Goal: Task Accomplishment & Management: Manage account settings

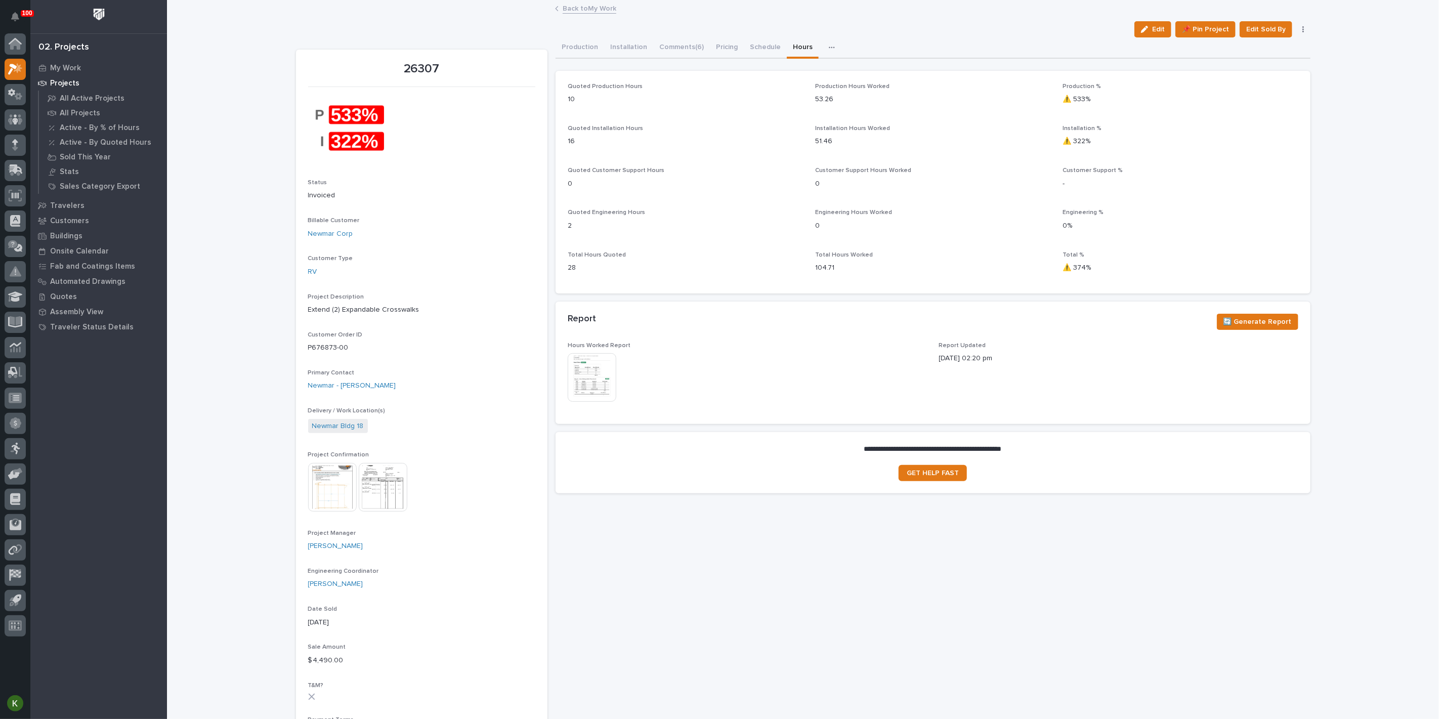
click at [592, 9] on link "Back to My Work" at bounding box center [590, 8] width 54 height 12
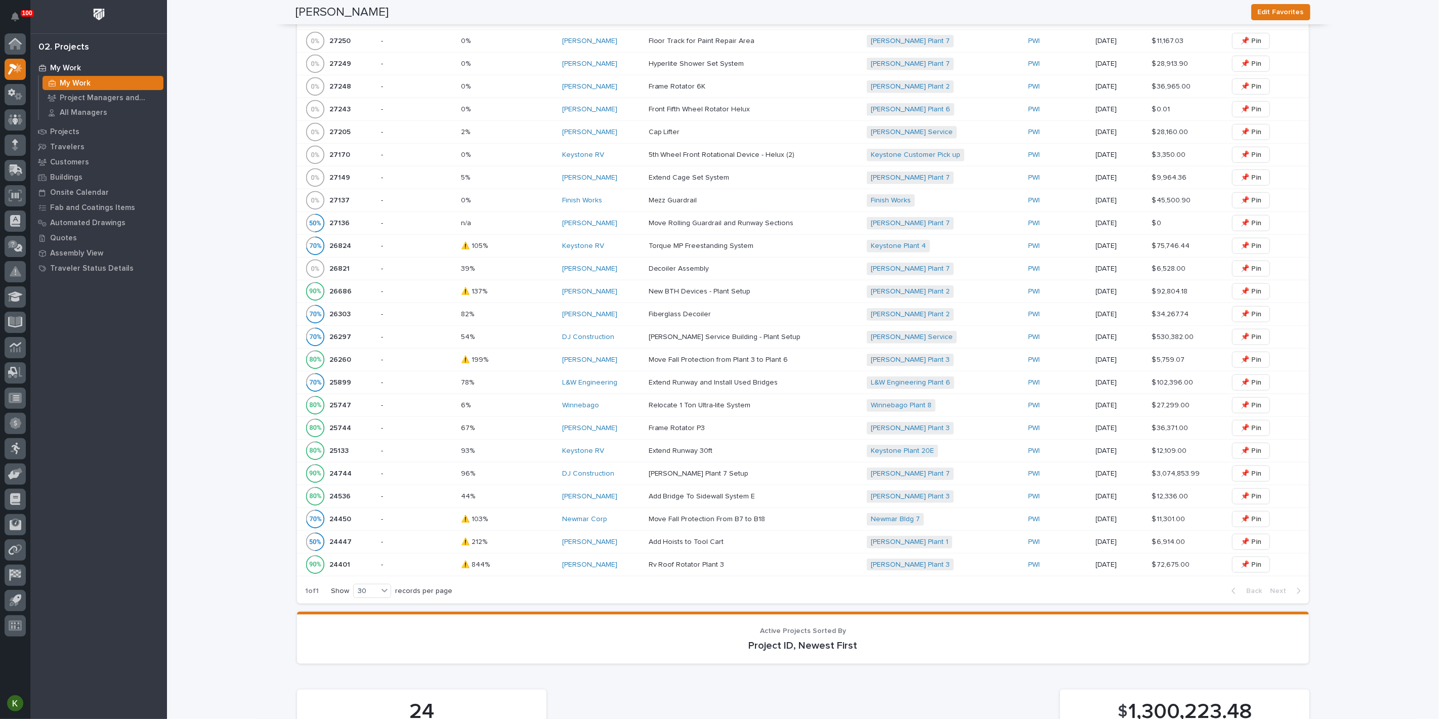
scroll to position [1463, 0]
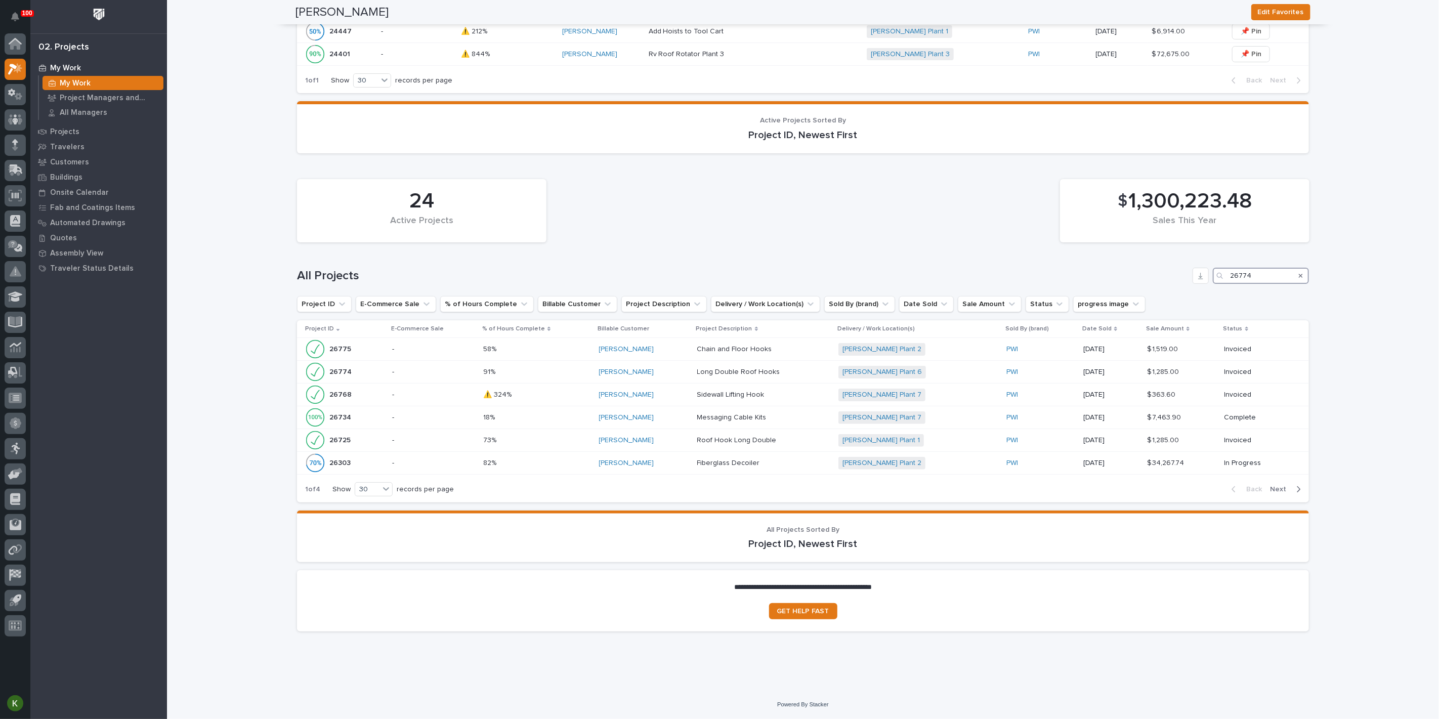
scroll to position [1350, 0]
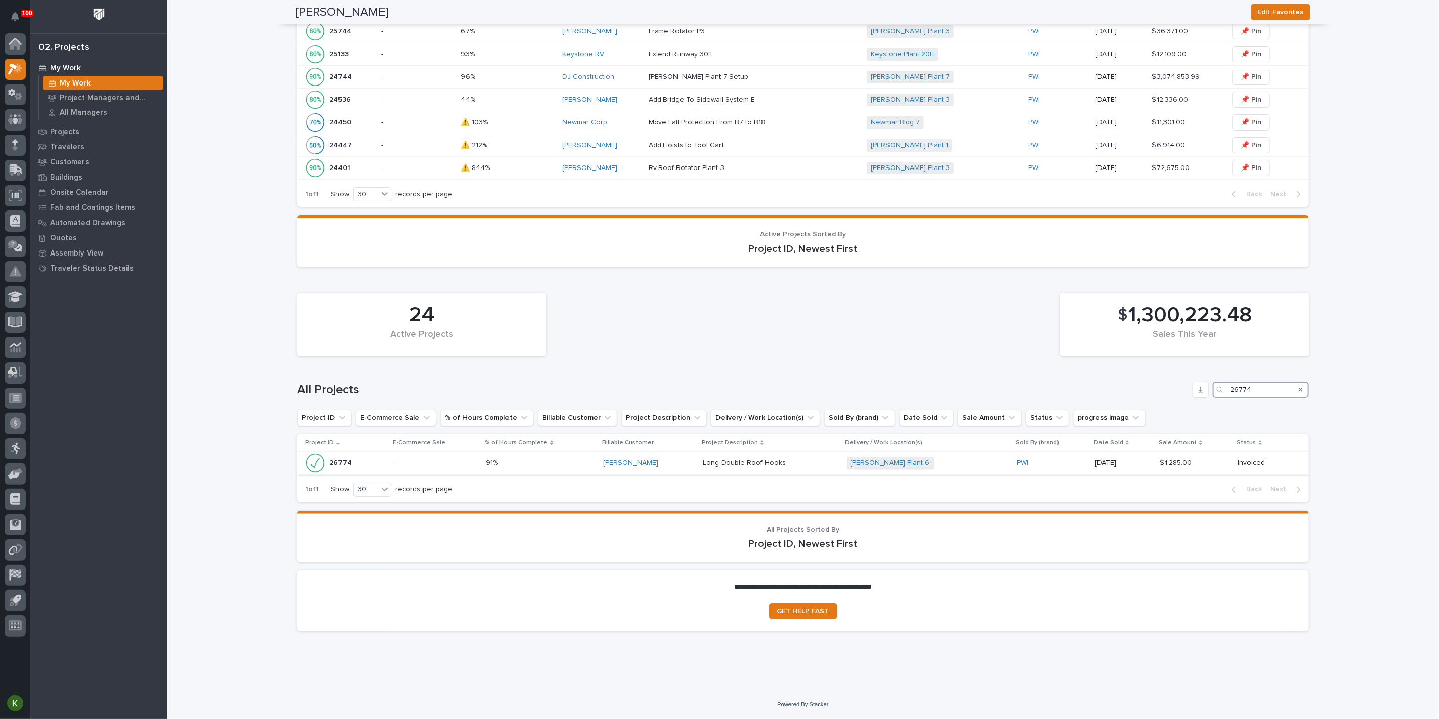
type input "26774"
click at [578, 455] on div "91% 91%" at bounding box center [540, 463] width 109 height 17
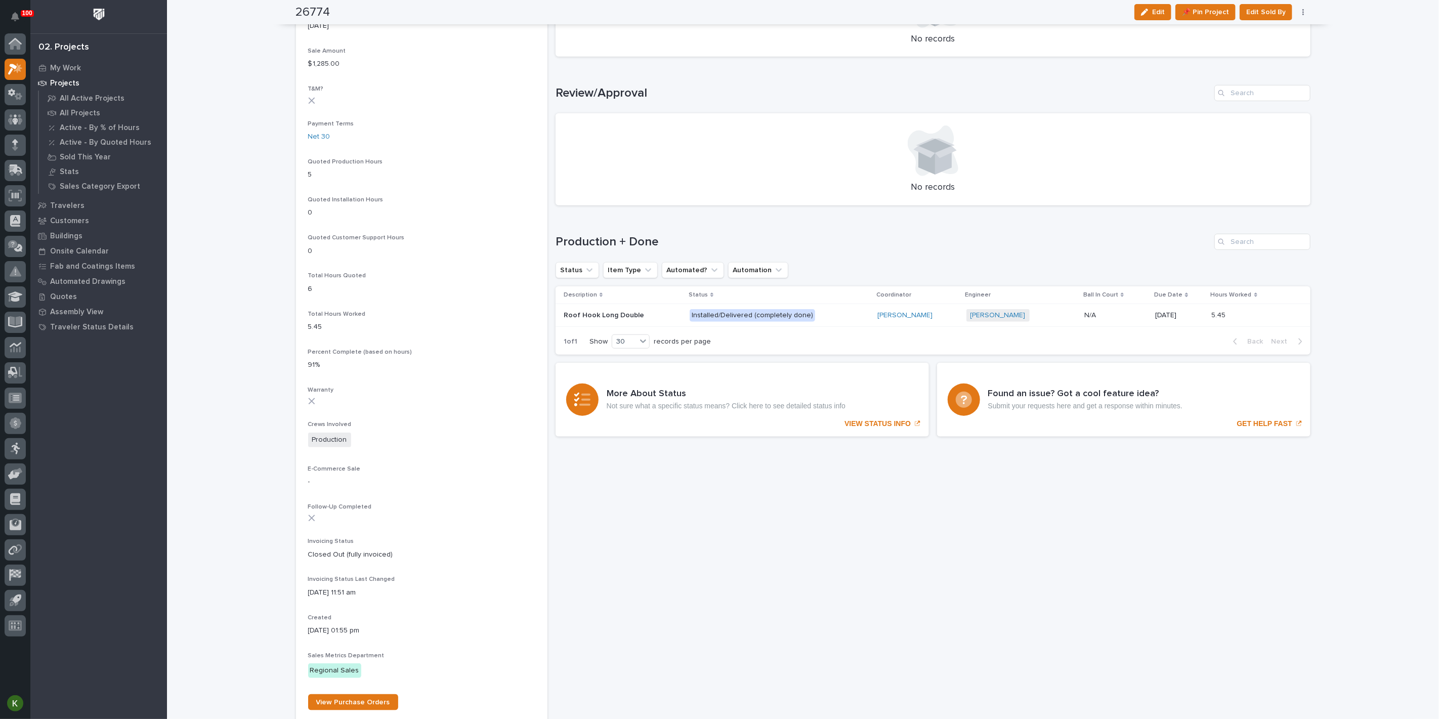
scroll to position [562, 0]
click at [856, 326] on td "Installed/Delivered (completely done)" at bounding box center [780, 314] width 188 height 23
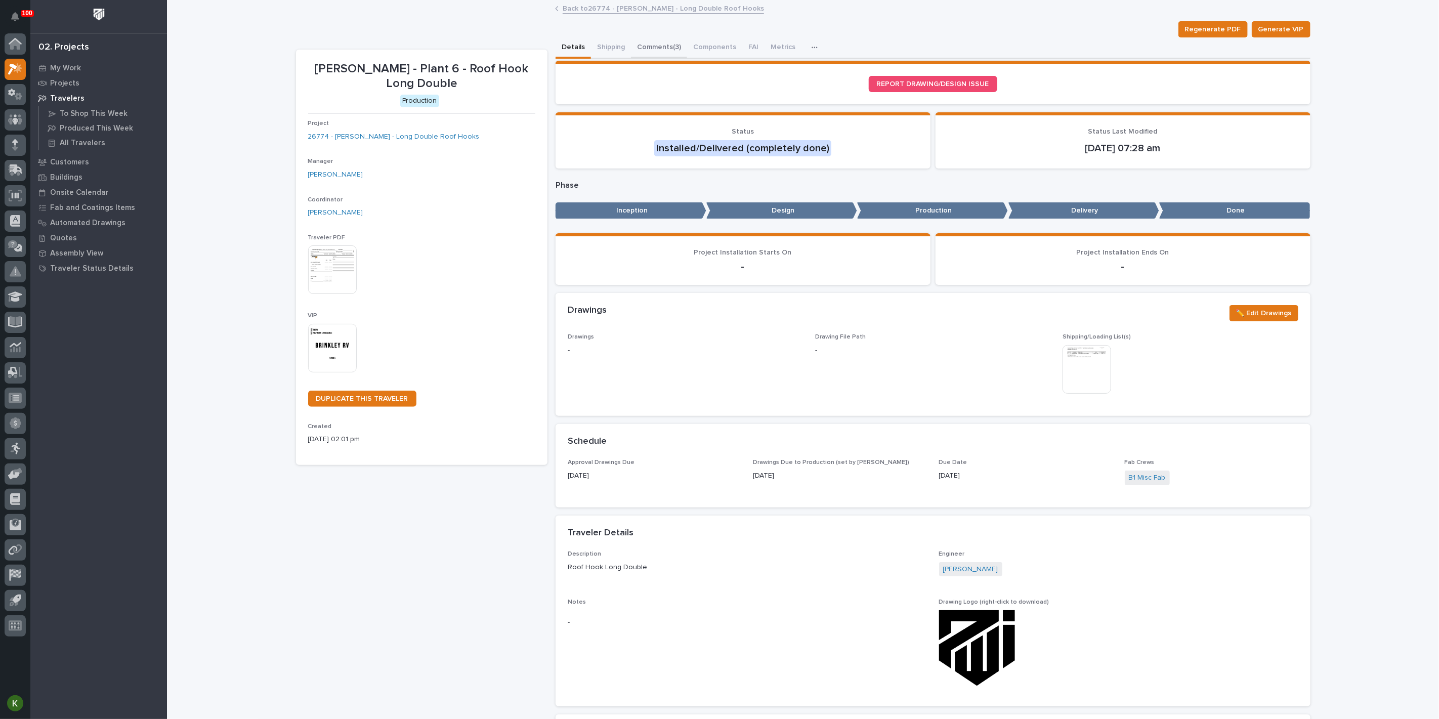
click at [685, 58] on button "Comments (3)" at bounding box center [659, 47] width 56 height 21
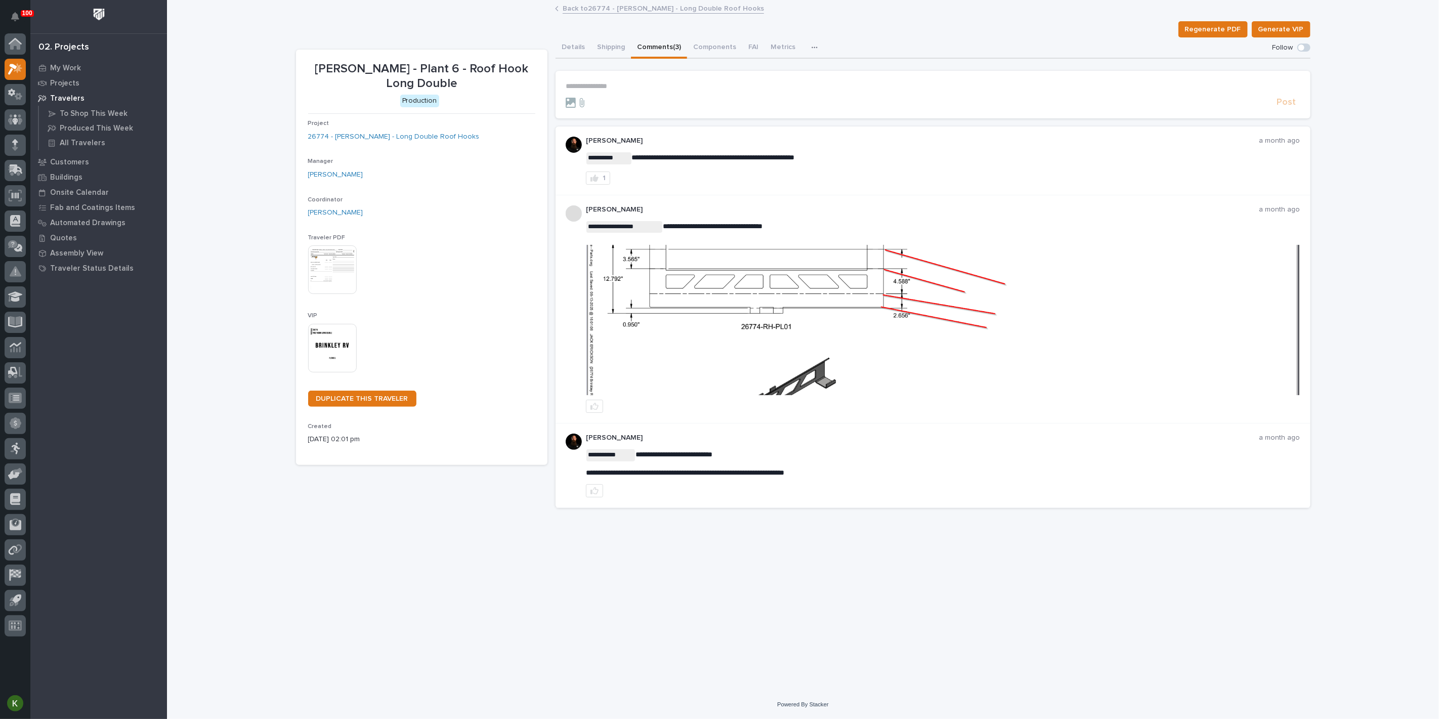
click at [596, 7] on link "Back to 26774 - [PERSON_NAME] - Long Double Roof Hooks" at bounding box center [663, 8] width 201 height 12
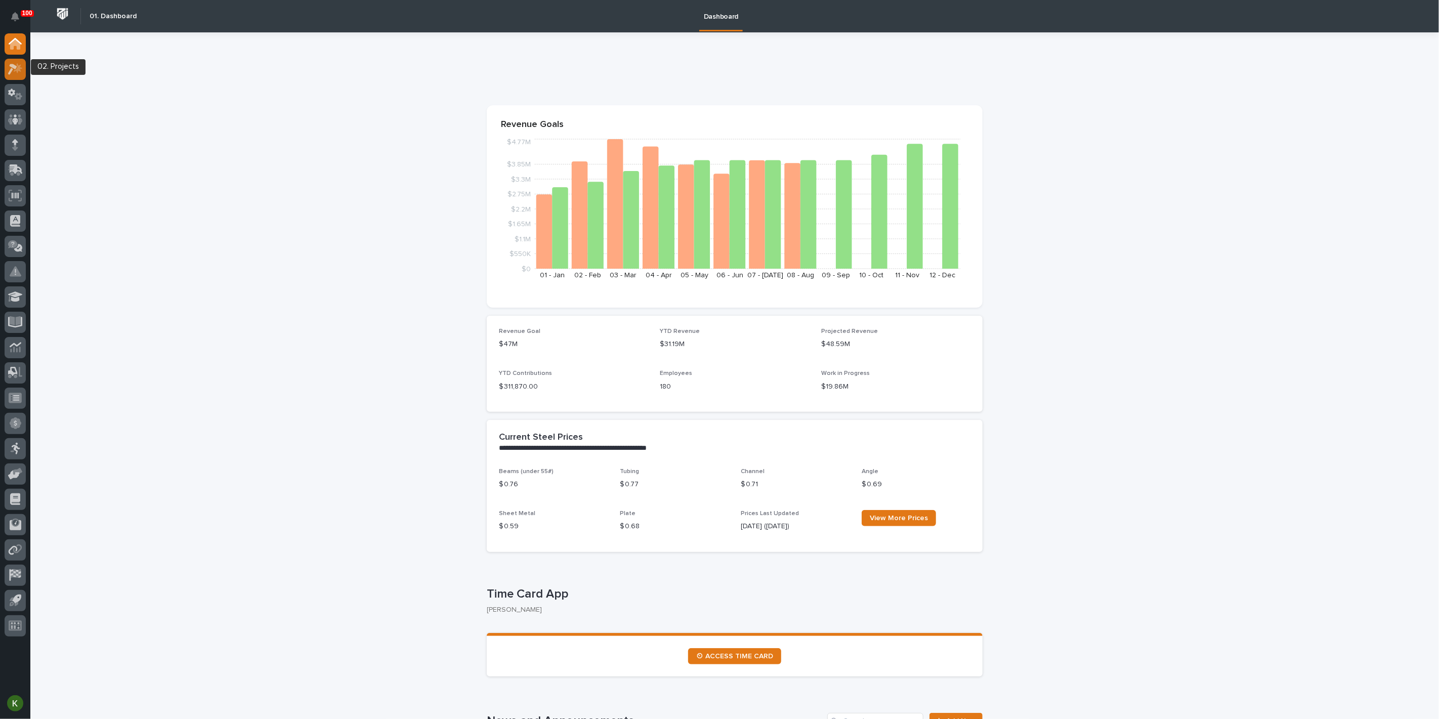
click at [15, 71] on icon at bounding box center [18, 68] width 9 height 10
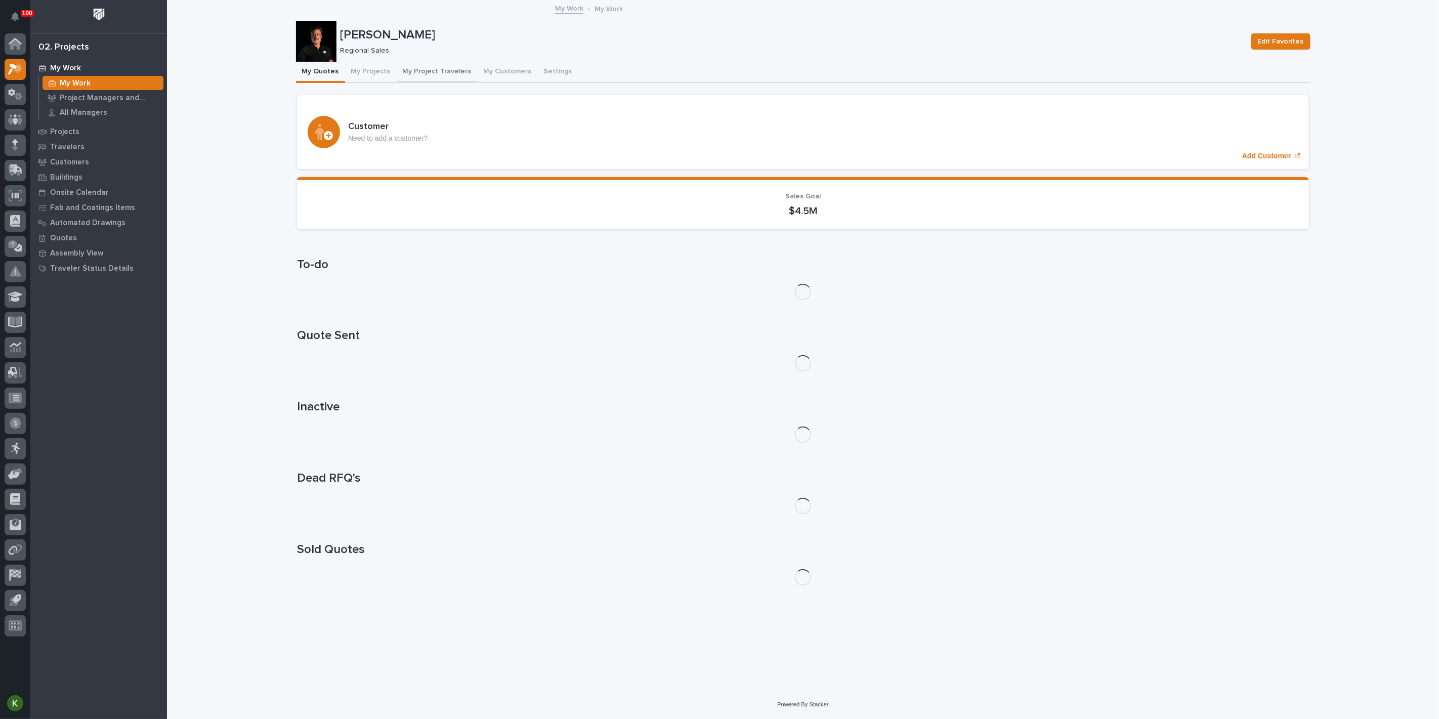
click at [458, 80] on button "My Project Travelers" at bounding box center [437, 72] width 81 height 21
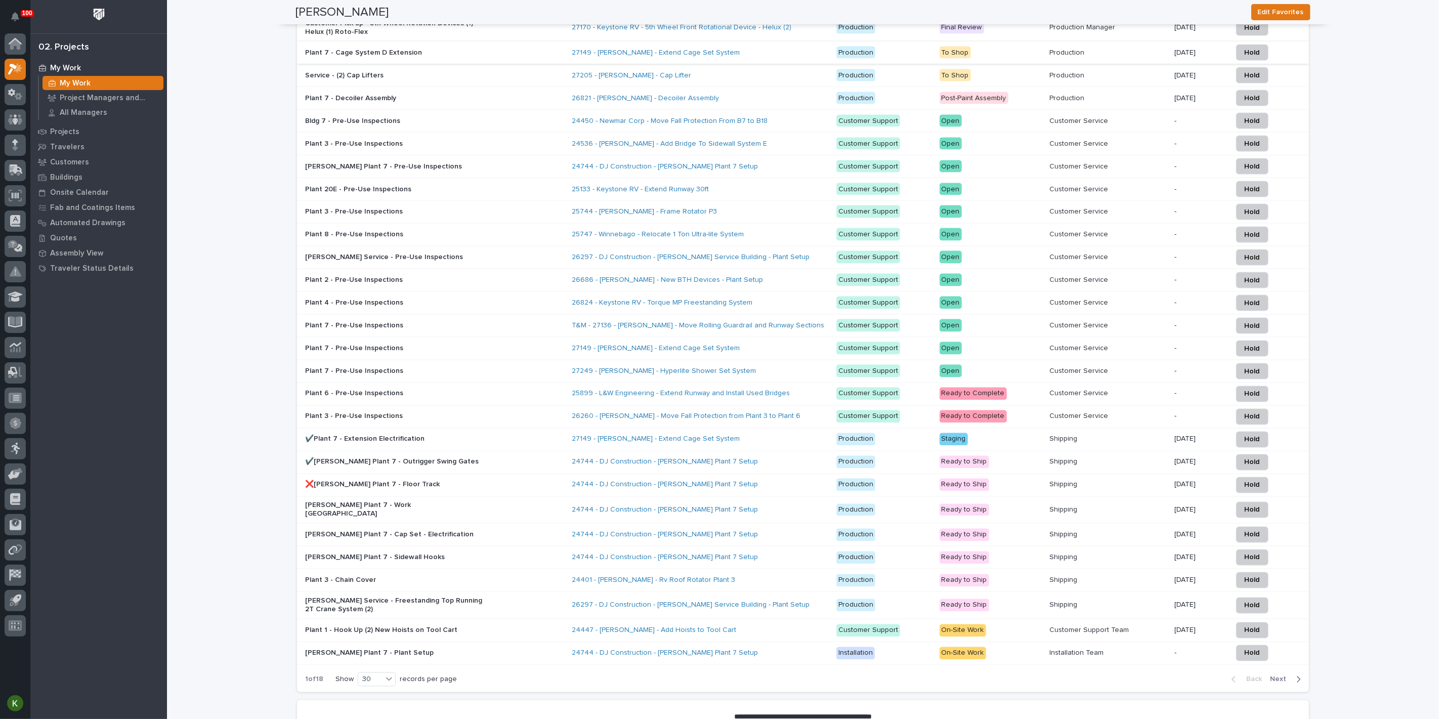
scroll to position [1181, 0]
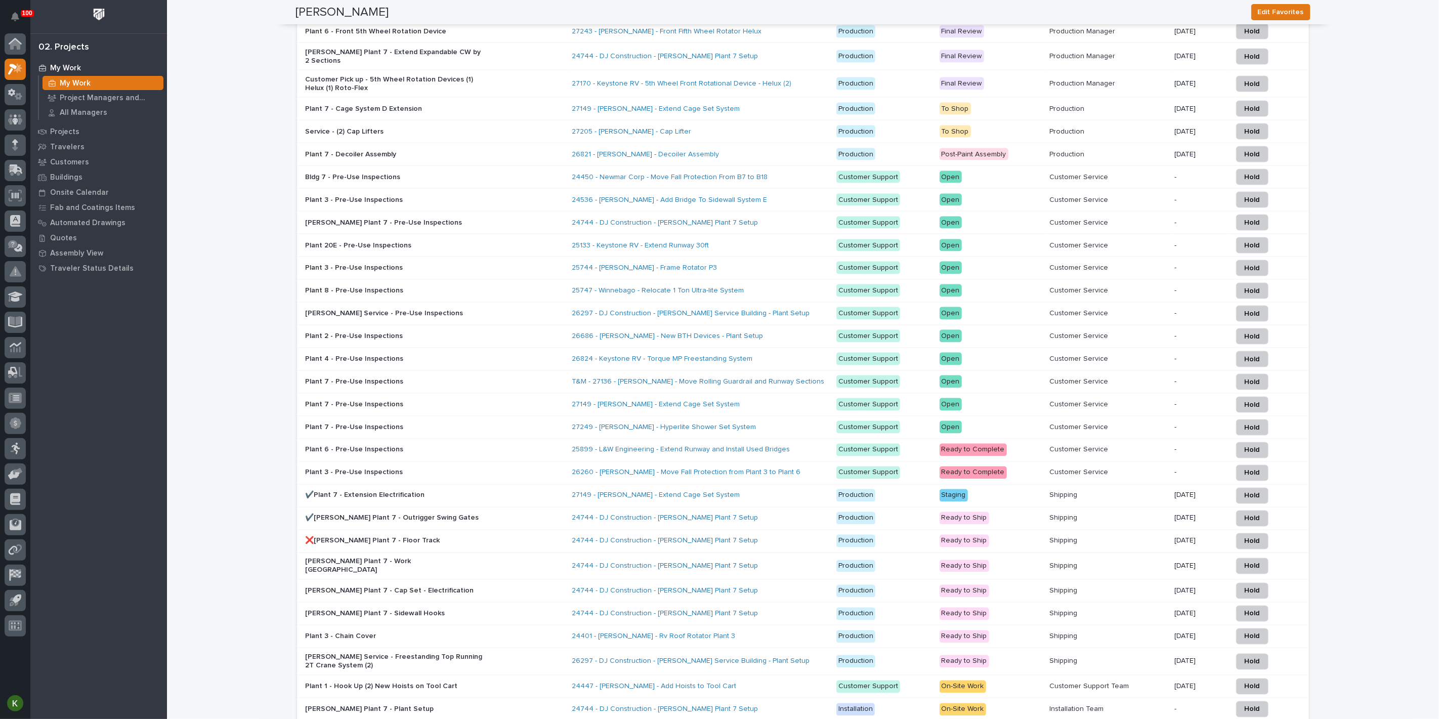
drag, startPoint x: 575, startPoint y: 216, endPoint x: 591, endPoint y: 217, distance: 16.2
click at [591, 17] on div "Project" at bounding box center [700, 11] width 259 height 11
click at [571, 17] on p "Project" at bounding box center [581, 11] width 21 height 11
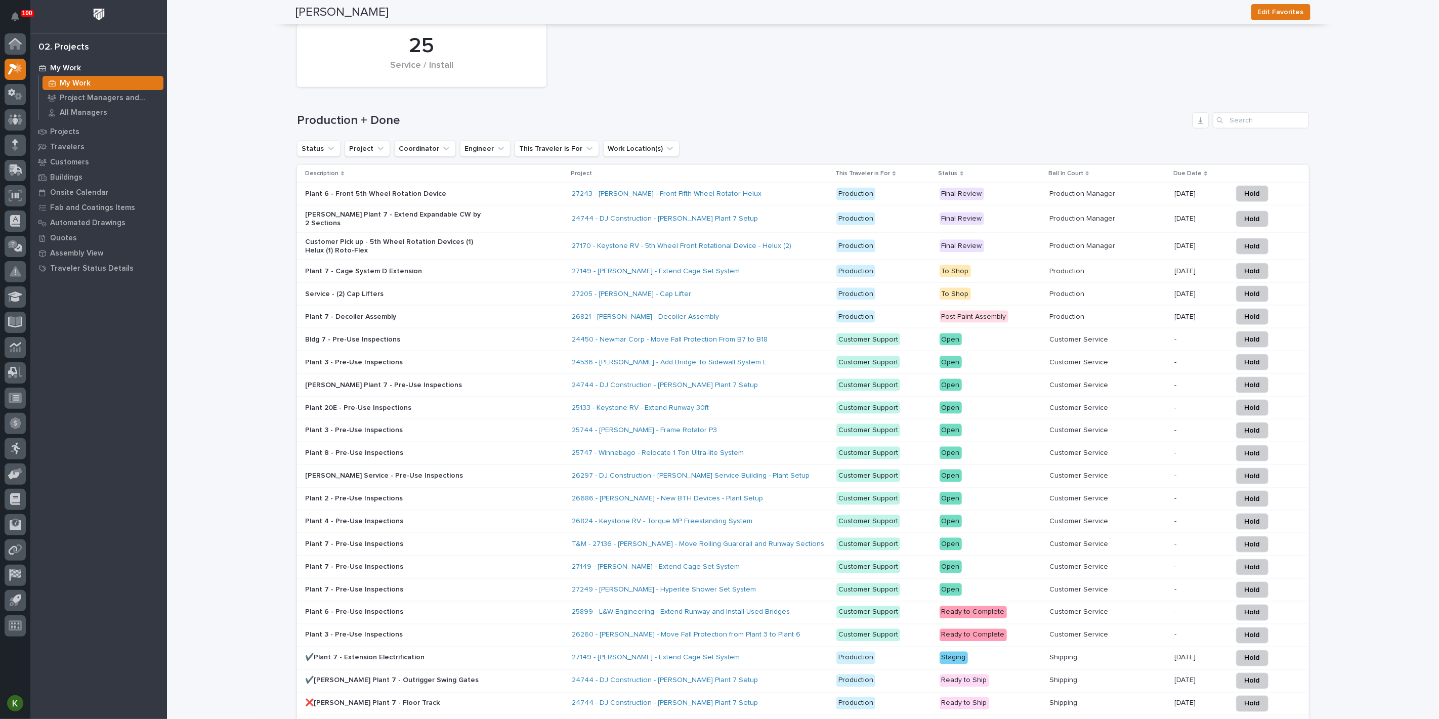
scroll to position [1012, 0]
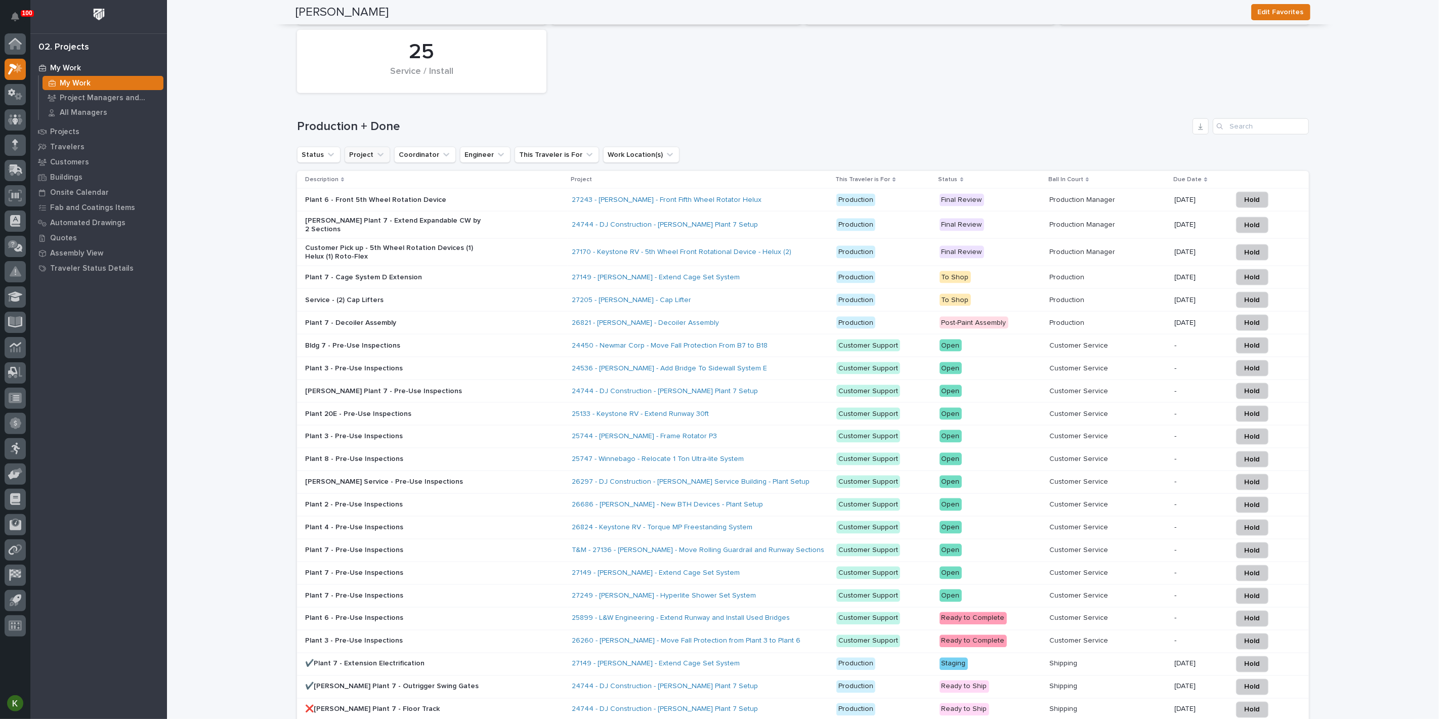
click at [386, 160] on icon "Project" at bounding box center [381, 155] width 10 height 10
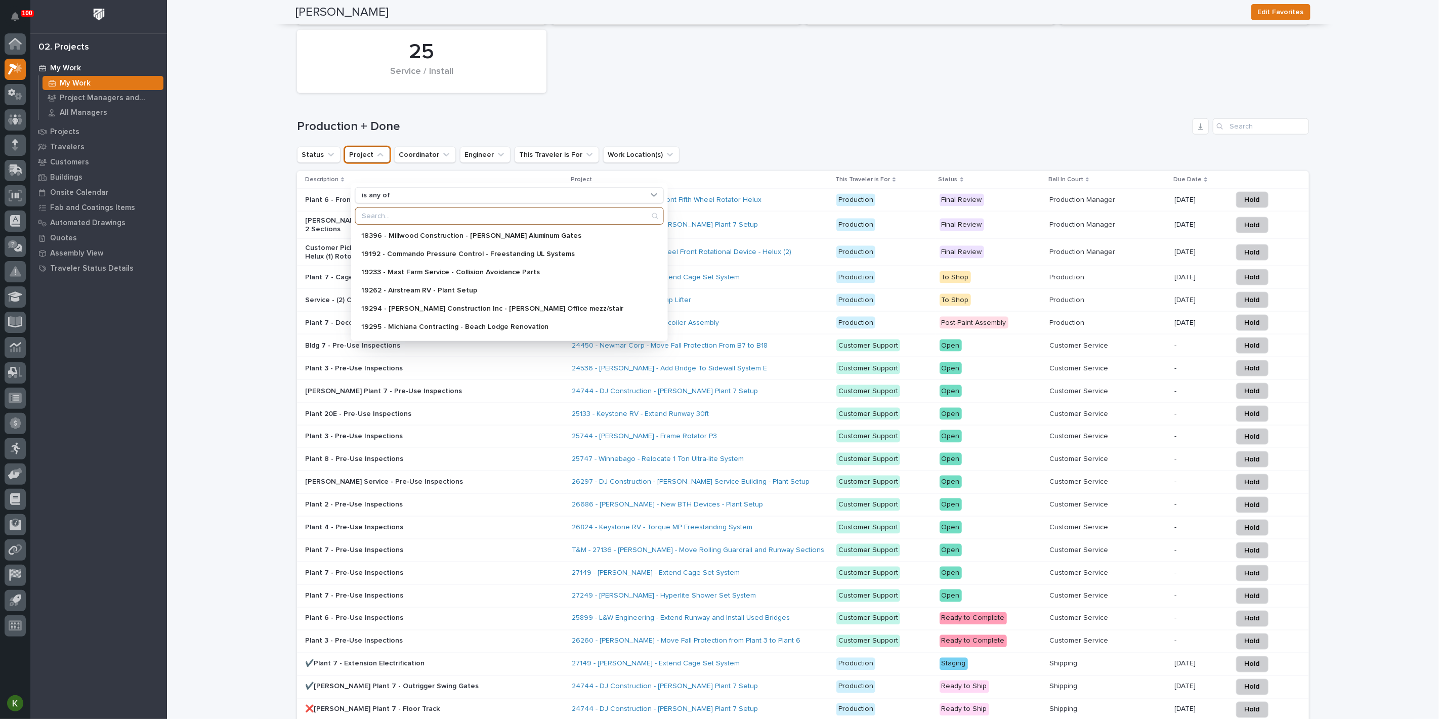
click at [402, 224] on input "Search" at bounding box center [510, 216] width 308 height 16
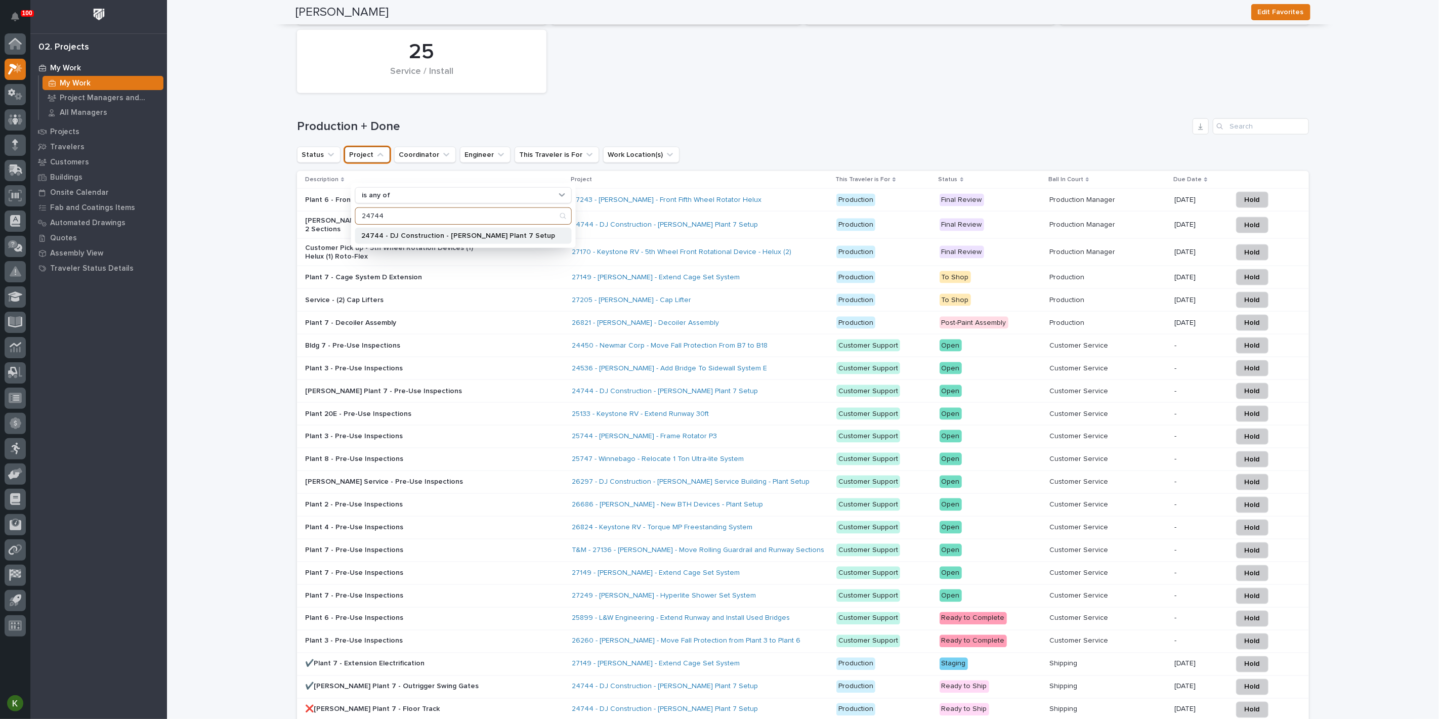
type input "24744"
click at [409, 239] on p "24744 - DJ Construction - Brinkley Plant 7 Setup" at bounding box center [458, 235] width 194 height 7
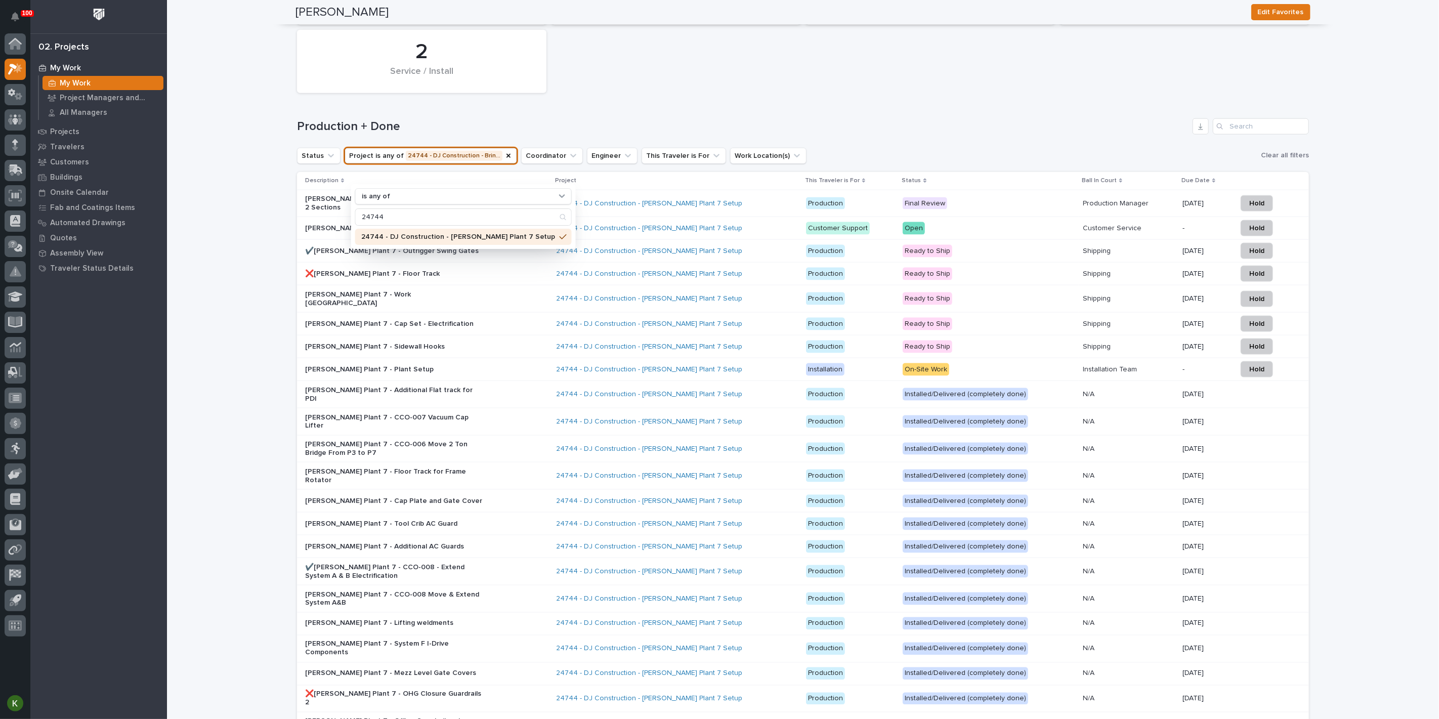
click at [259, 446] on div "Loading... Saving… Loading... Saving… Ken Bajdek Edit Favorites Ken Bajdek Regi…" at bounding box center [803, 44] width 1272 height 2111
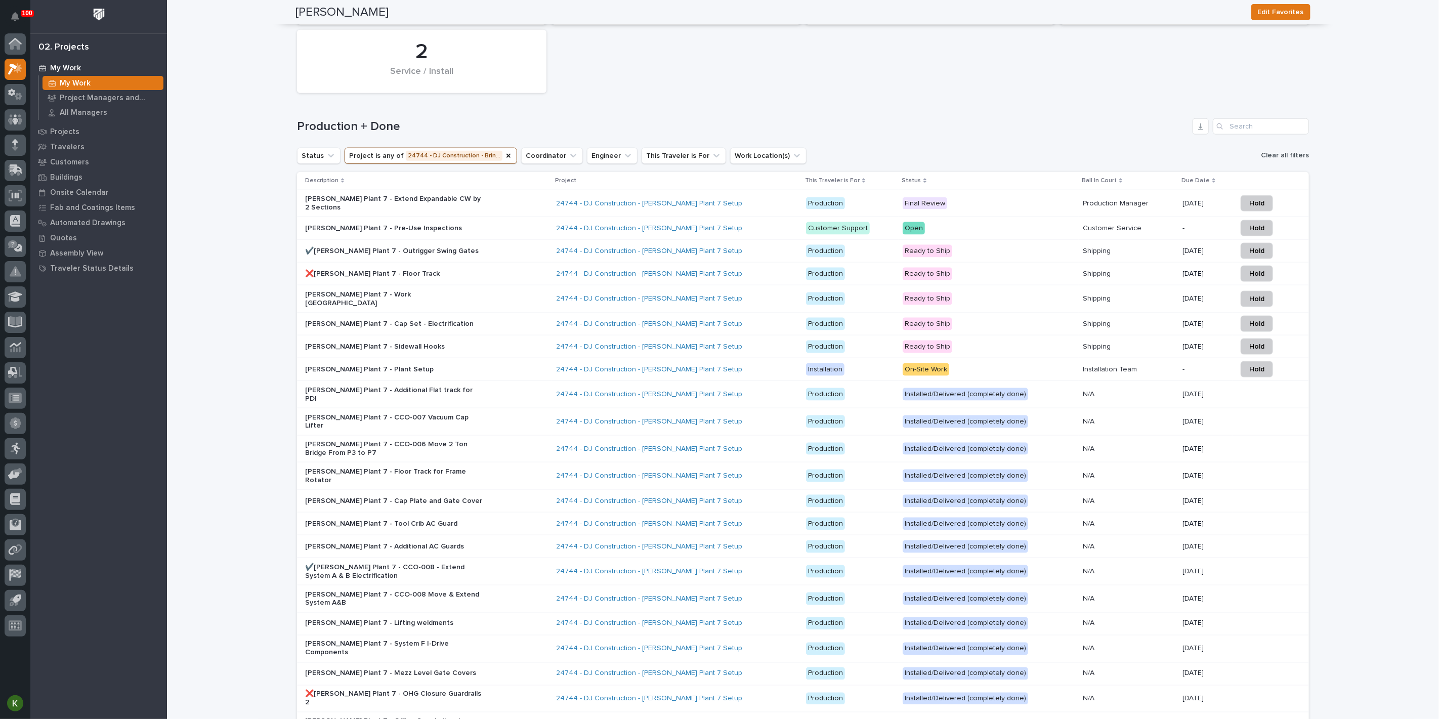
click at [1270, 160] on span "Clear all filters" at bounding box center [1285, 155] width 48 height 9
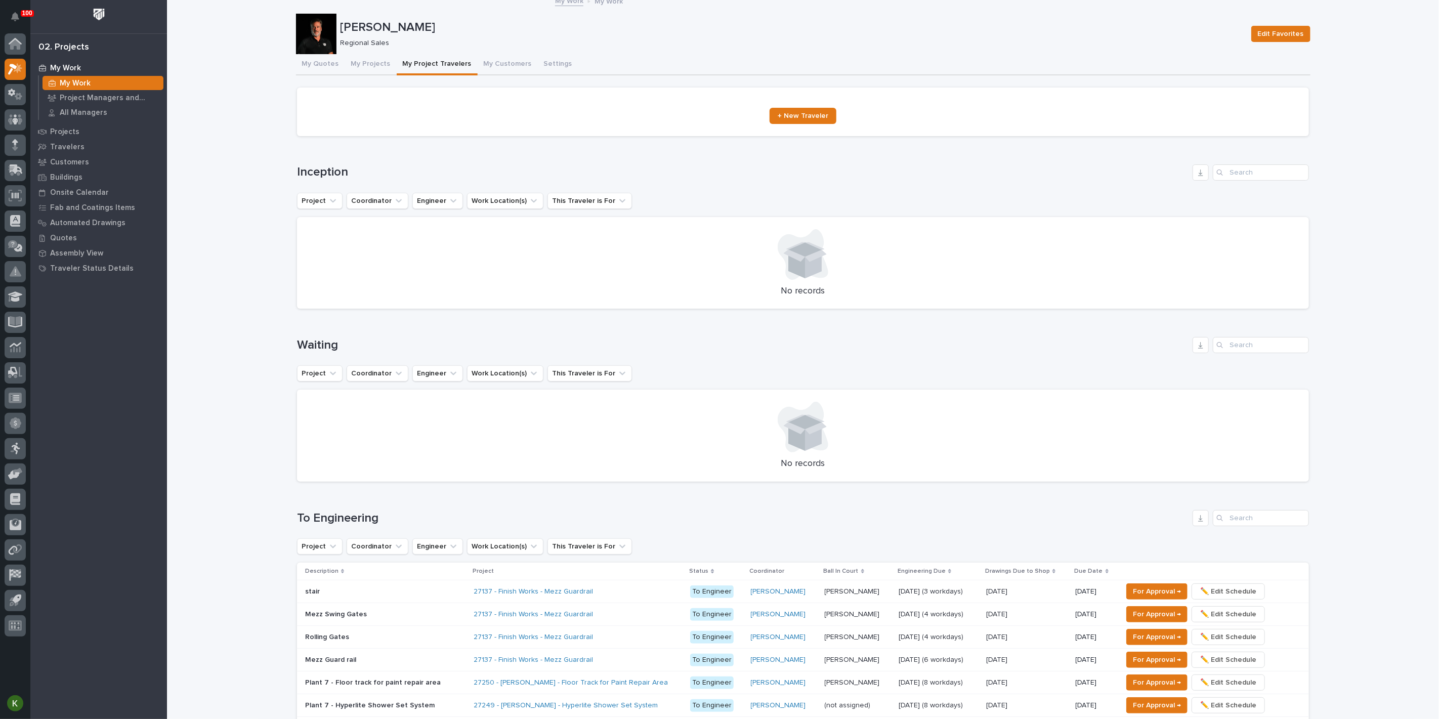
scroll to position [0, 0]
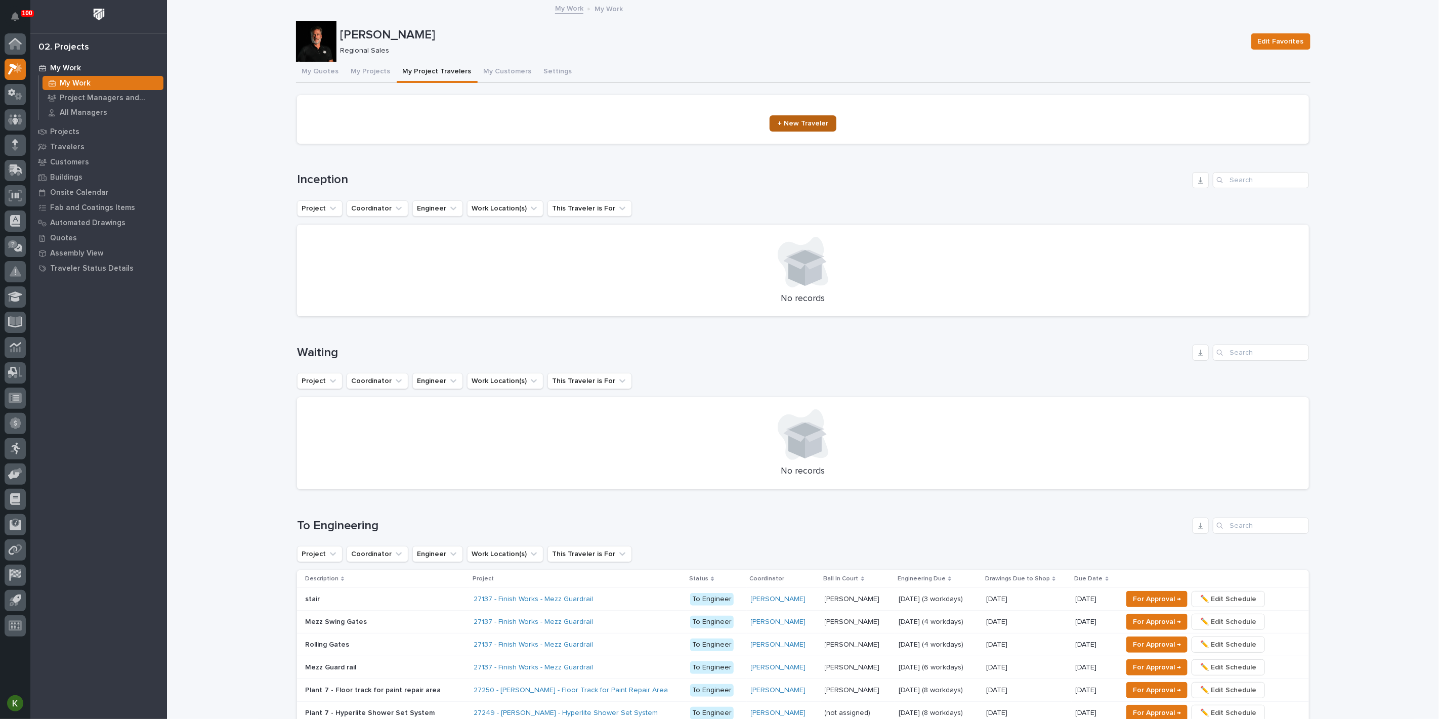
click at [792, 127] on span "+ New Traveler" at bounding box center [803, 123] width 51 height 7
click at [382, 82] on button "My Projects" at bounding box center [371, 72] width 52 height 21
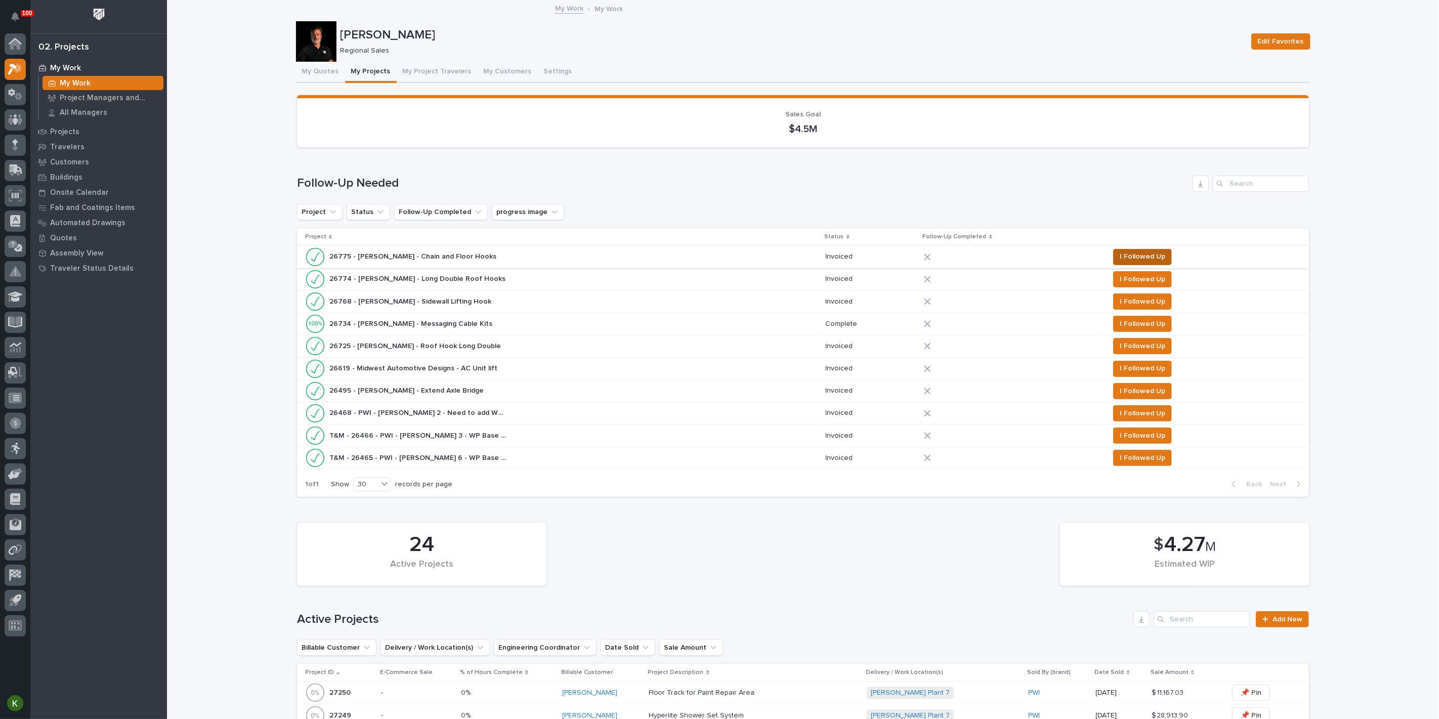
drag, startPoint x: 1134, startPoint y: 306, endPoint x: 1137, endPoint y: 313, distance: 7.5
click at [1135, 263] on span "I Followed Up" at bounding box center [1143, 257] width 46 height 12
click at [1138, 285] on span "I Followed Up" at bounding box center [1143, 279] width 46 height 12
click at [1136, 330] on span "I Followed Up" at bounding box center [1143, 324] width 46 height 12
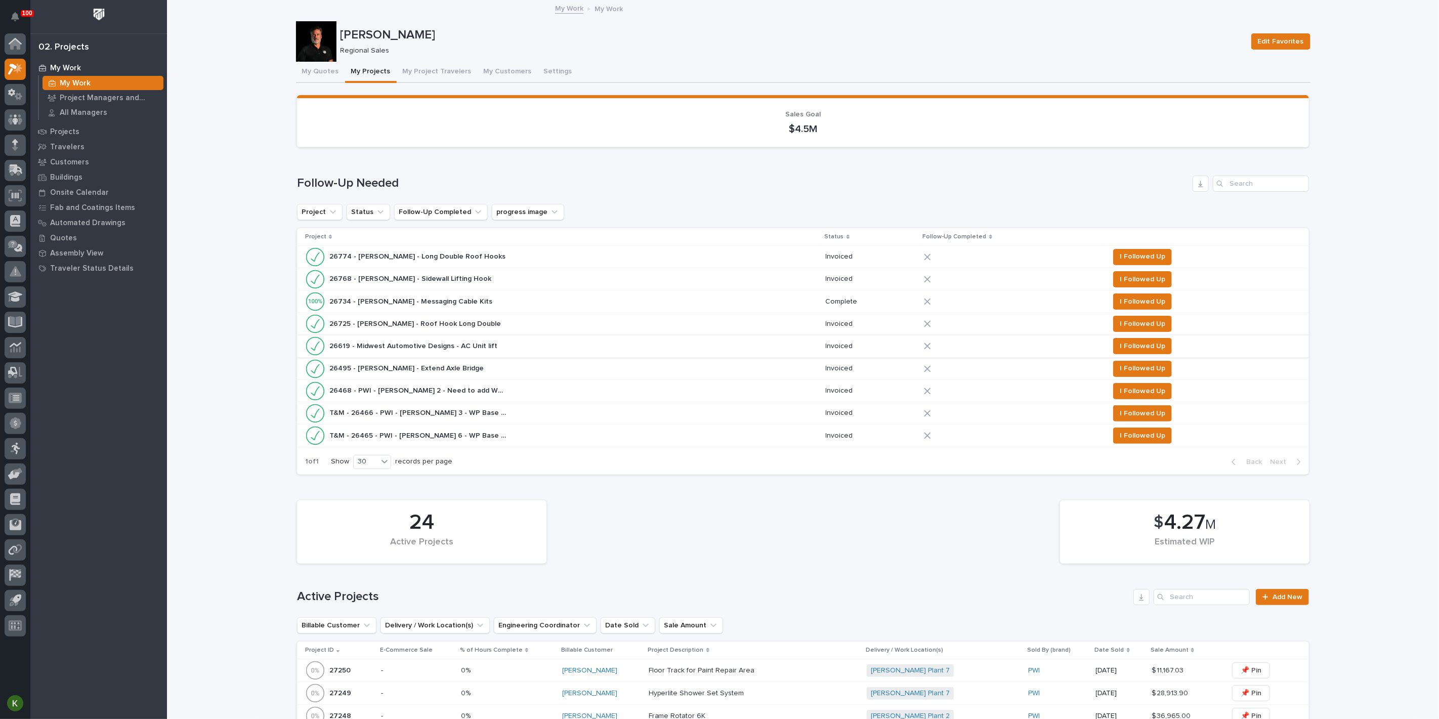
click at [1135, 352] on span "I Followed Up" at bounding box center [1143, 346] width 46 height 12
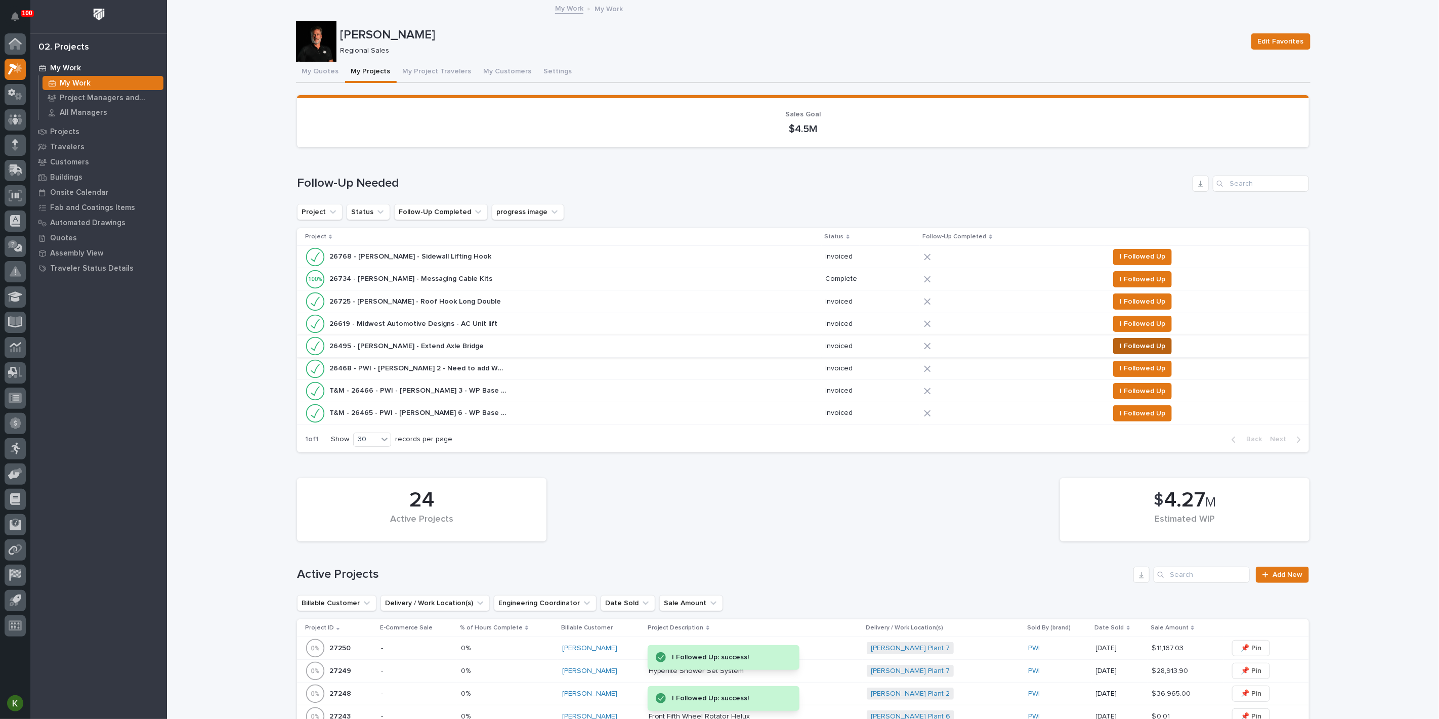
click at [1131, 352] on span "I Followed Up" at bounding box center [1143, 346] width 46 height 12
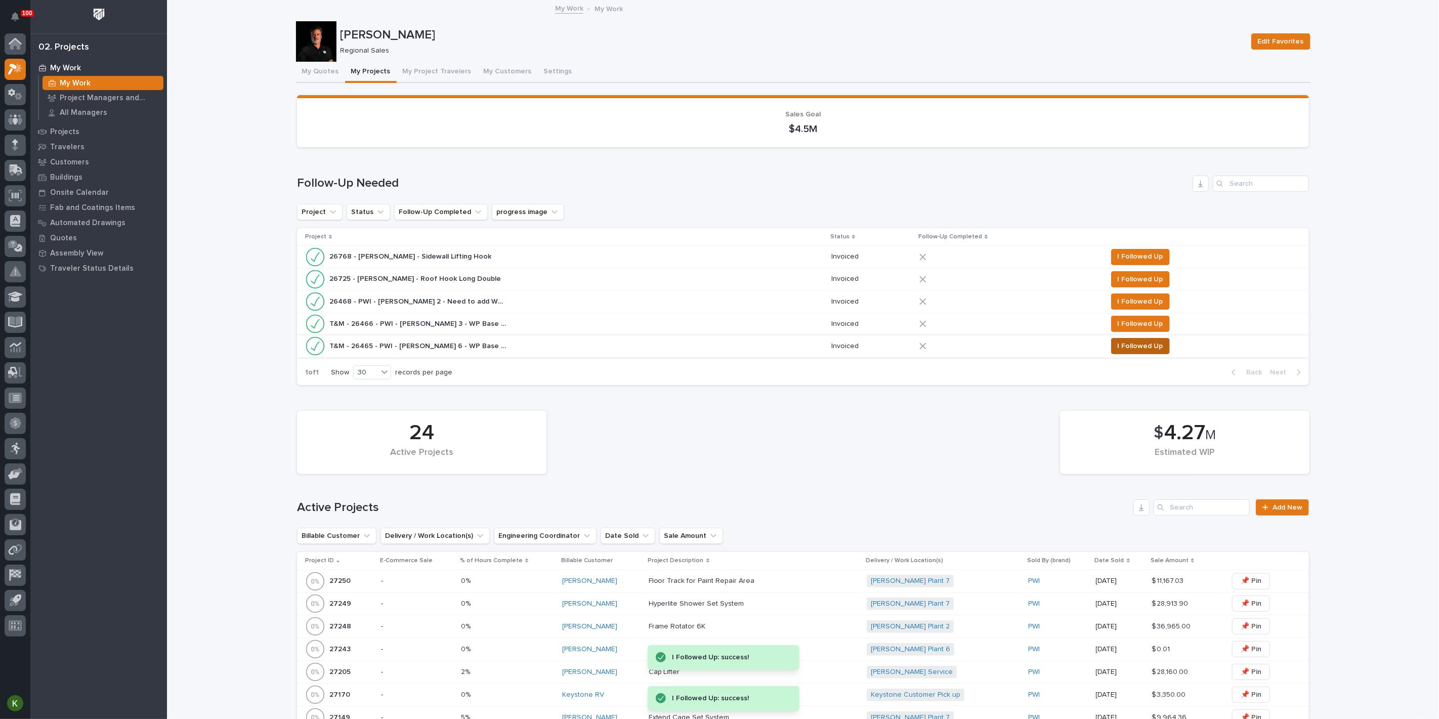
click at [1130, 352] on span "I Followed Up" at bounding box center [1141, 346] width 46 height 12
click at [1133, 330] on span "I Followed Up" at bounding box center [1141, 324] width 46 height 12
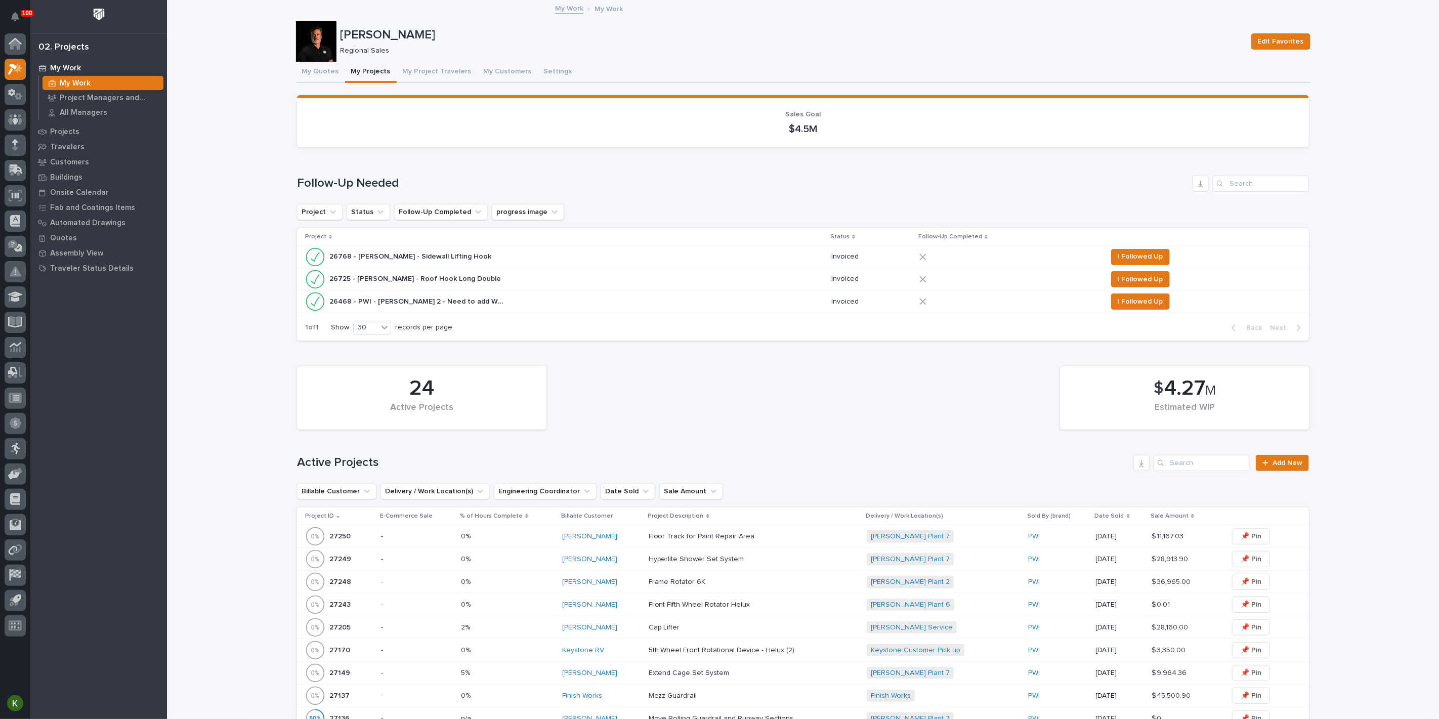
click at [467, 306] on p "26468 - PWI - [PERSON_NAME] 2 - Need to add WP Bracing" at bounding box center [418, 301] width 179 height 11
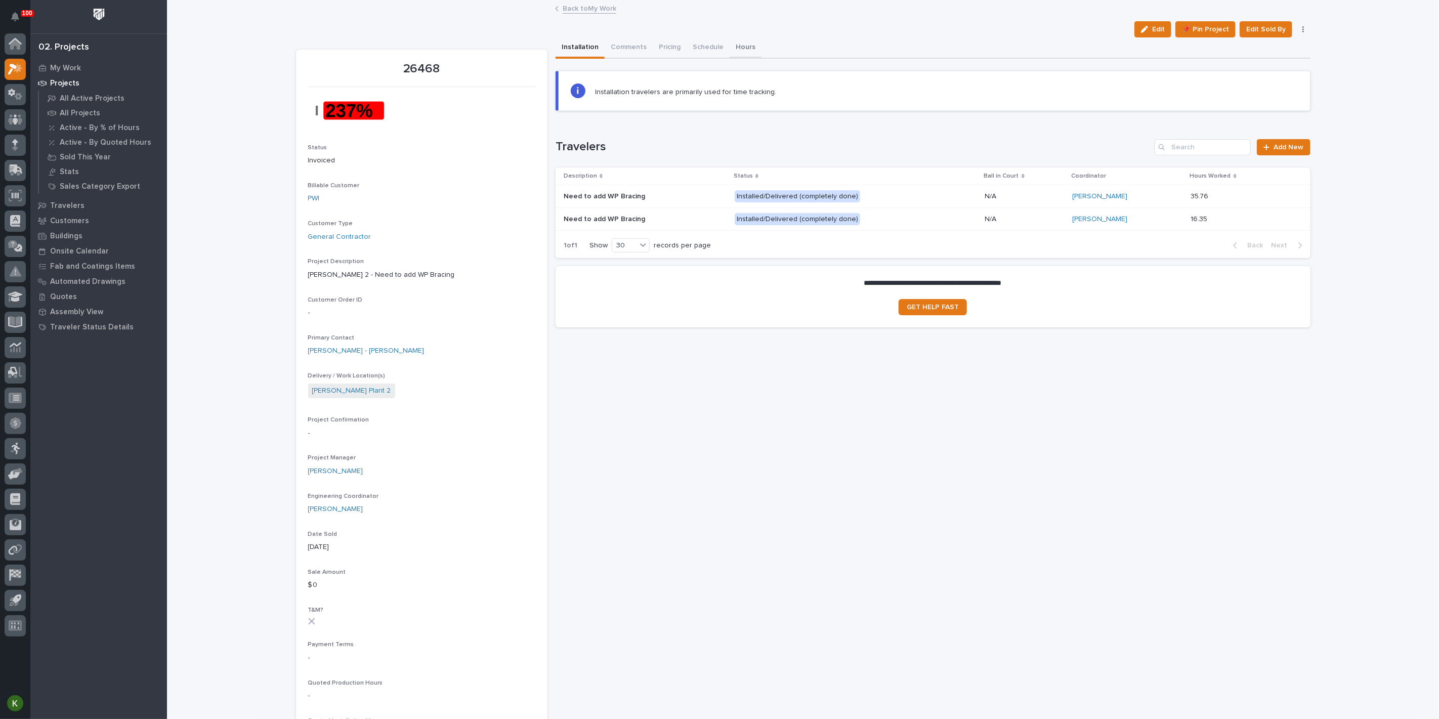
click at [762, 58] on button "Hours" at bounding box center [746, 47] width 32 height 21
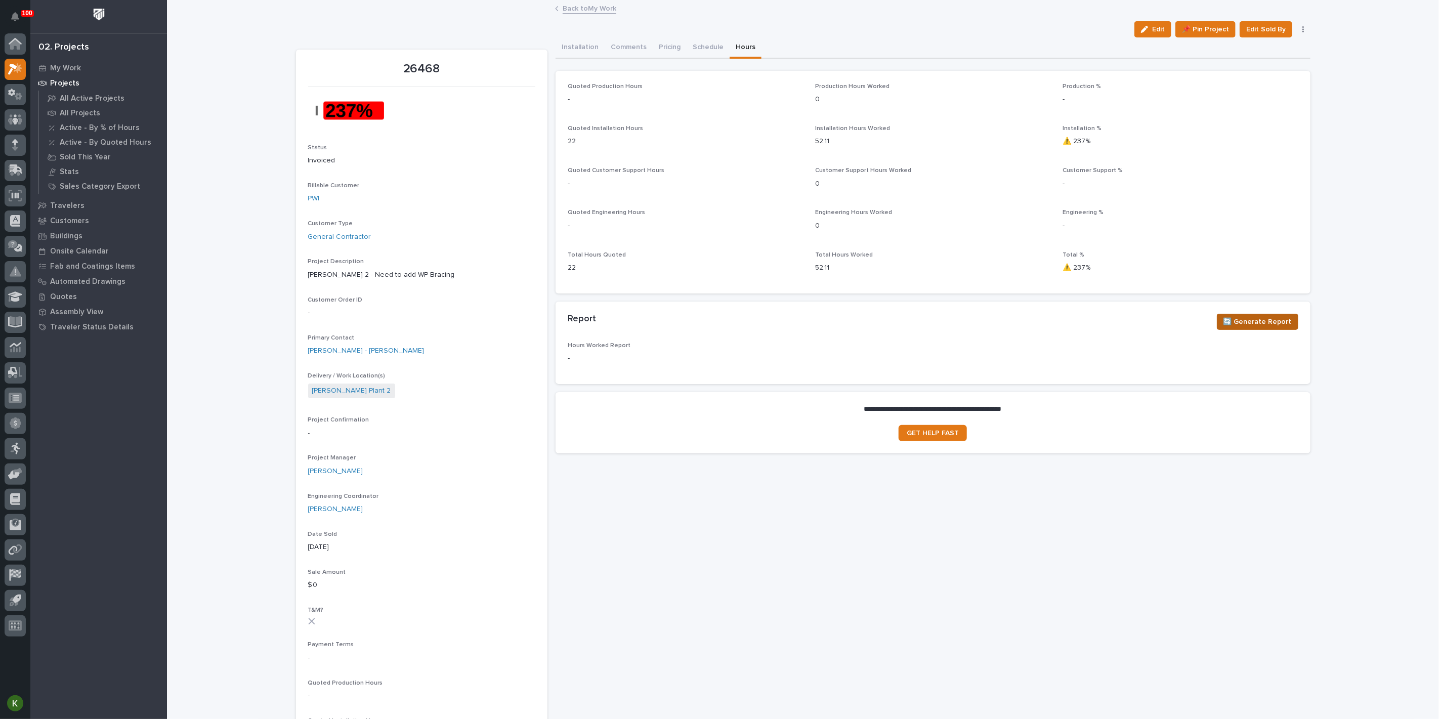
click at [1254, 328] on span "🔄 Generate Report" at bounding box center [1258, 322] width 68 height 12
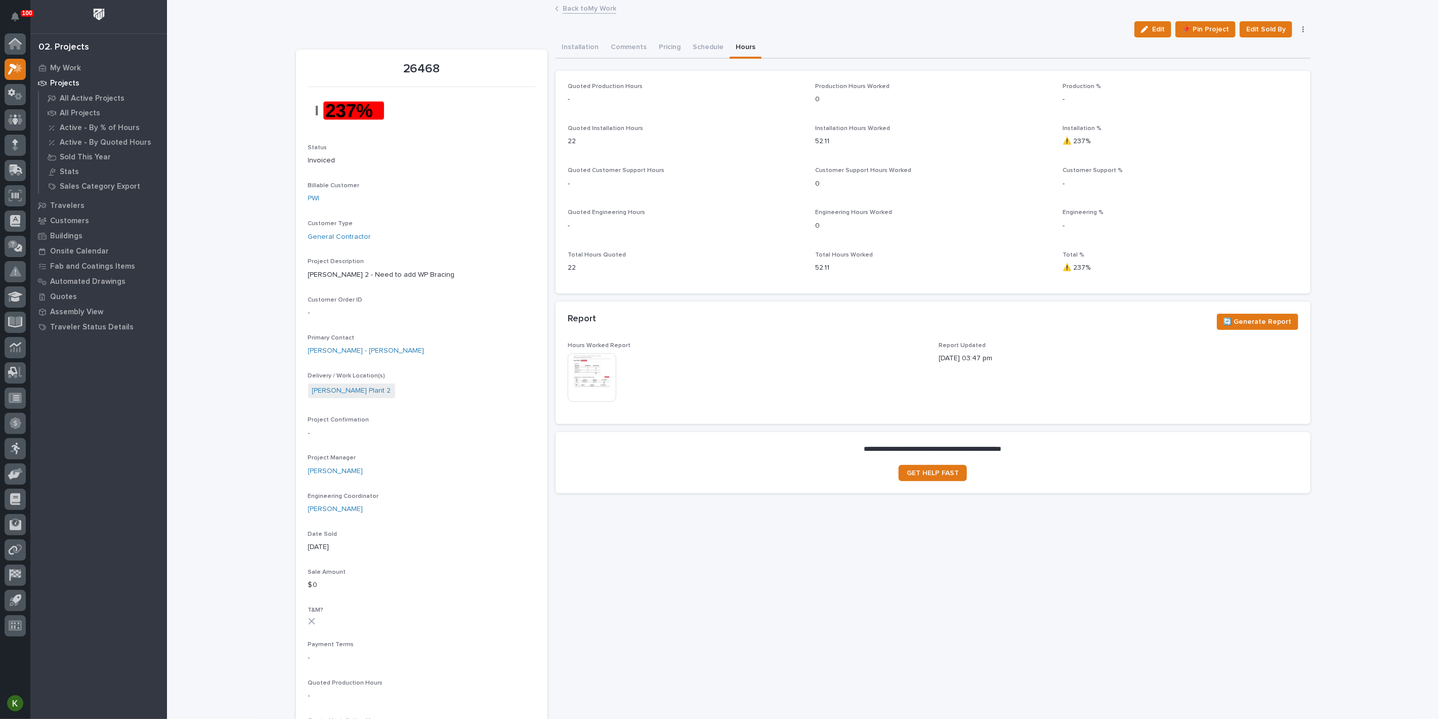
click at [592, 402] on img at bounding box center [592, 377] width 49 height 49
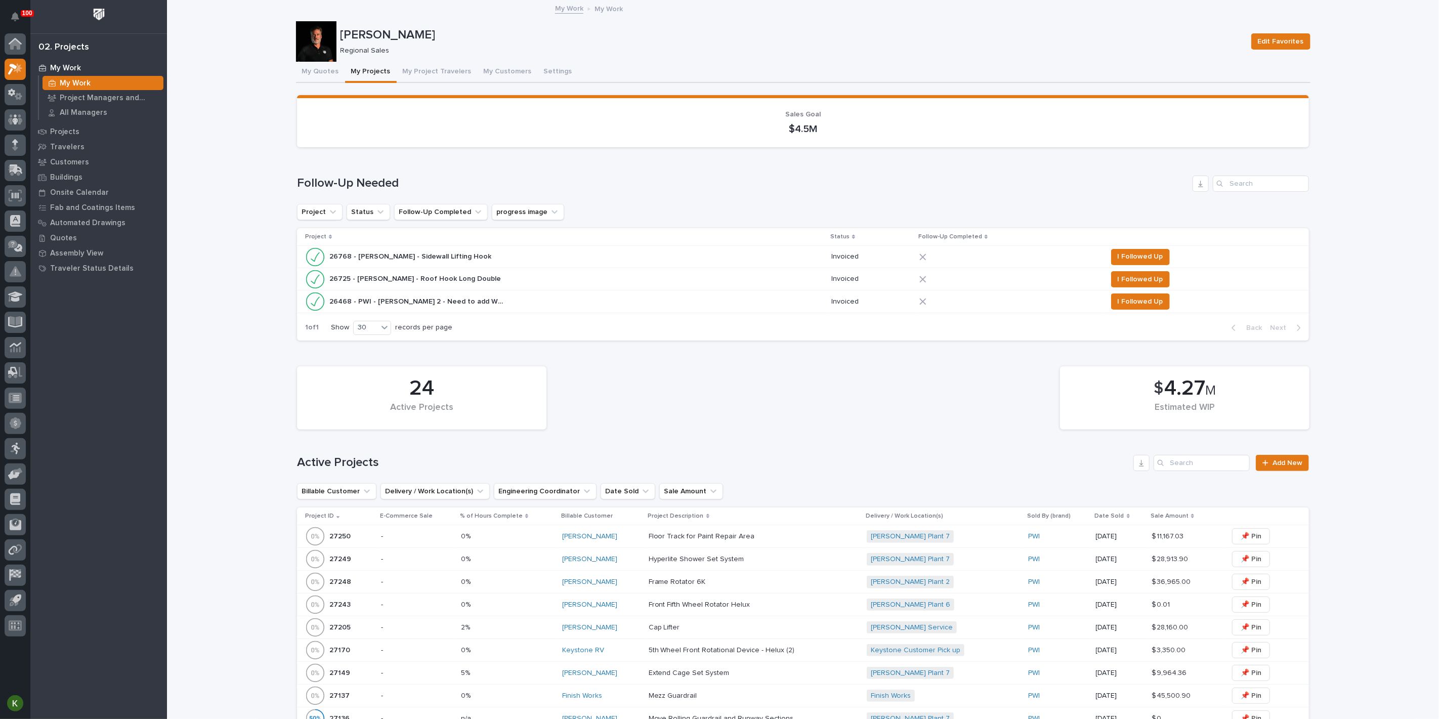
scroll to position [56, 0]
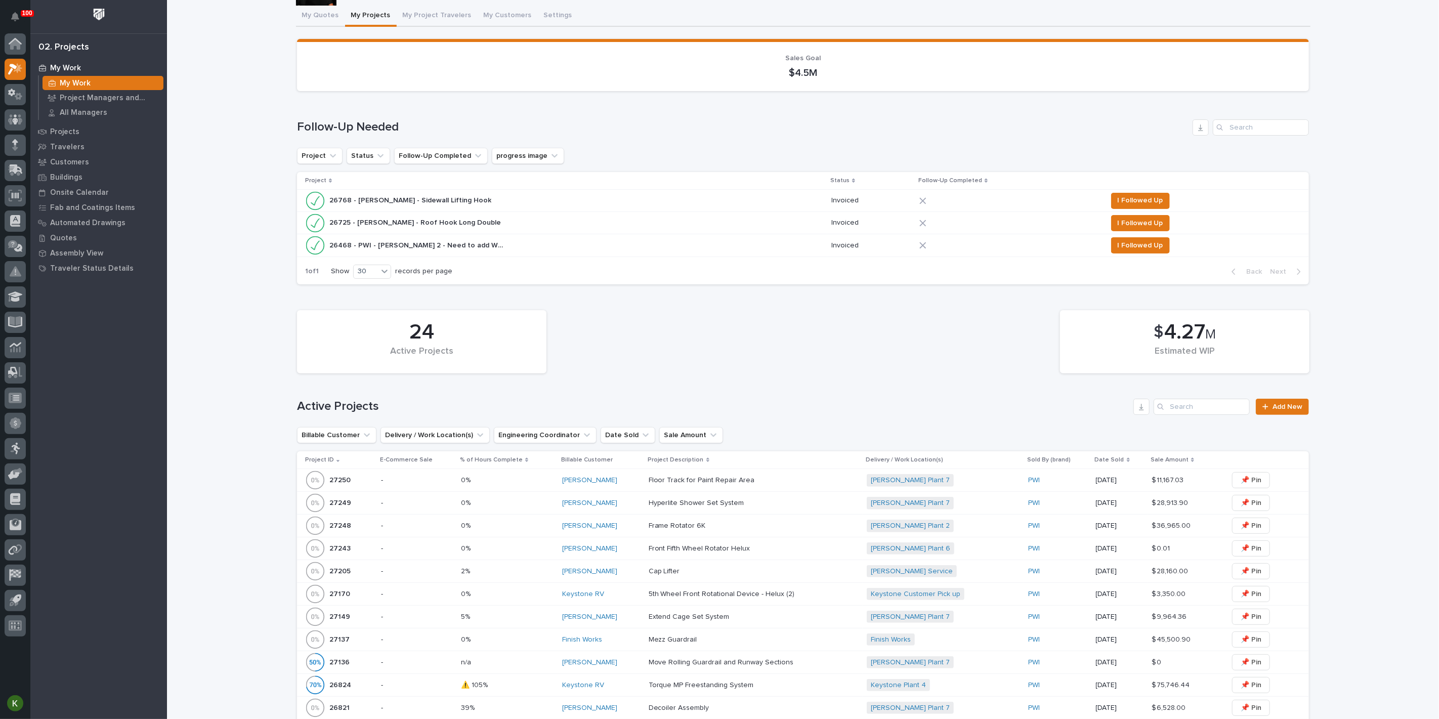
click at [648, 256] on div "26468 - PWI - Brinkley 2 - Need to add WP Bracing 26468 - PWI - Brinkley 2 - Ne…" at bounding box center [564, 245] width 518 height 20
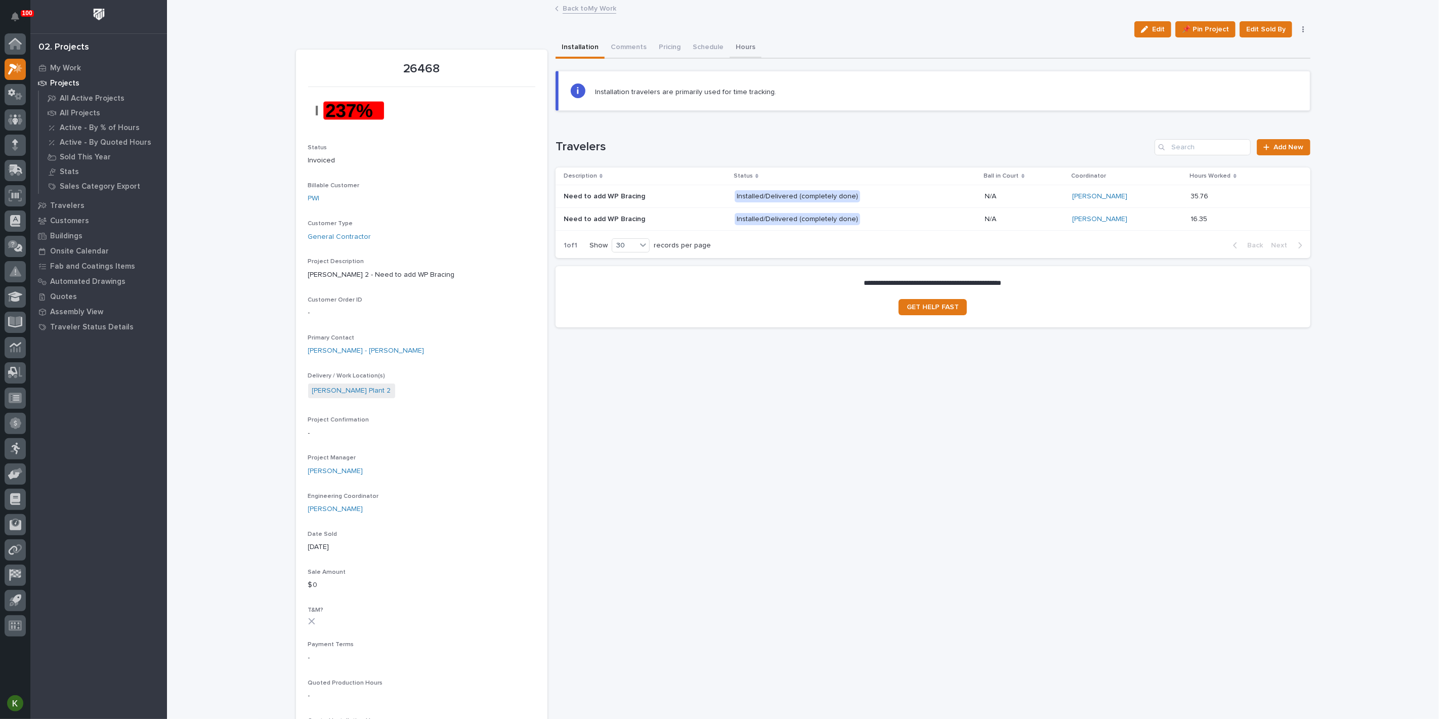
click at [762, 59] on button "Hours" at bounding box center [746, 47] width 32 height 21
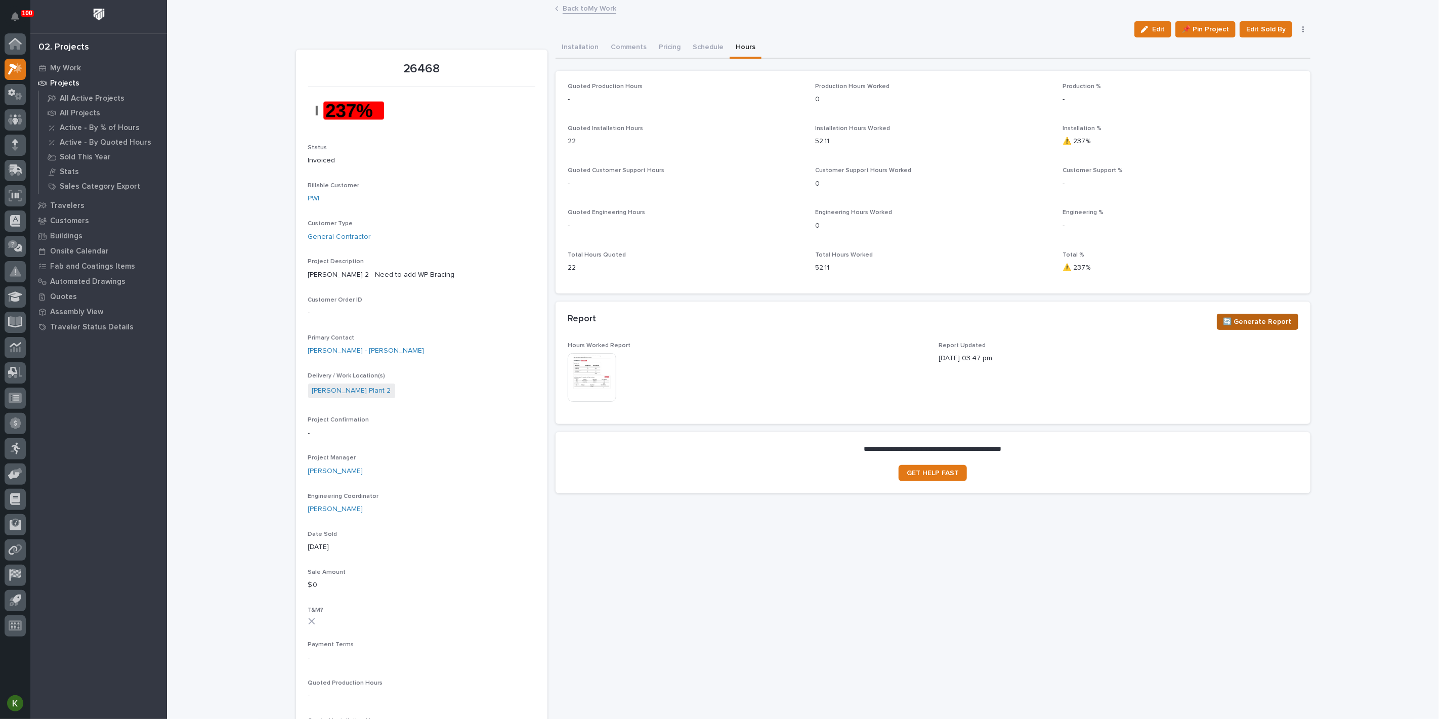
click at [1250, 328] on span "🔄 Generate Report" at bounding box center [1258, 322] width 68 height 12
click at [597, 402] on img at bounding box center [592, 377] width 49 height 49
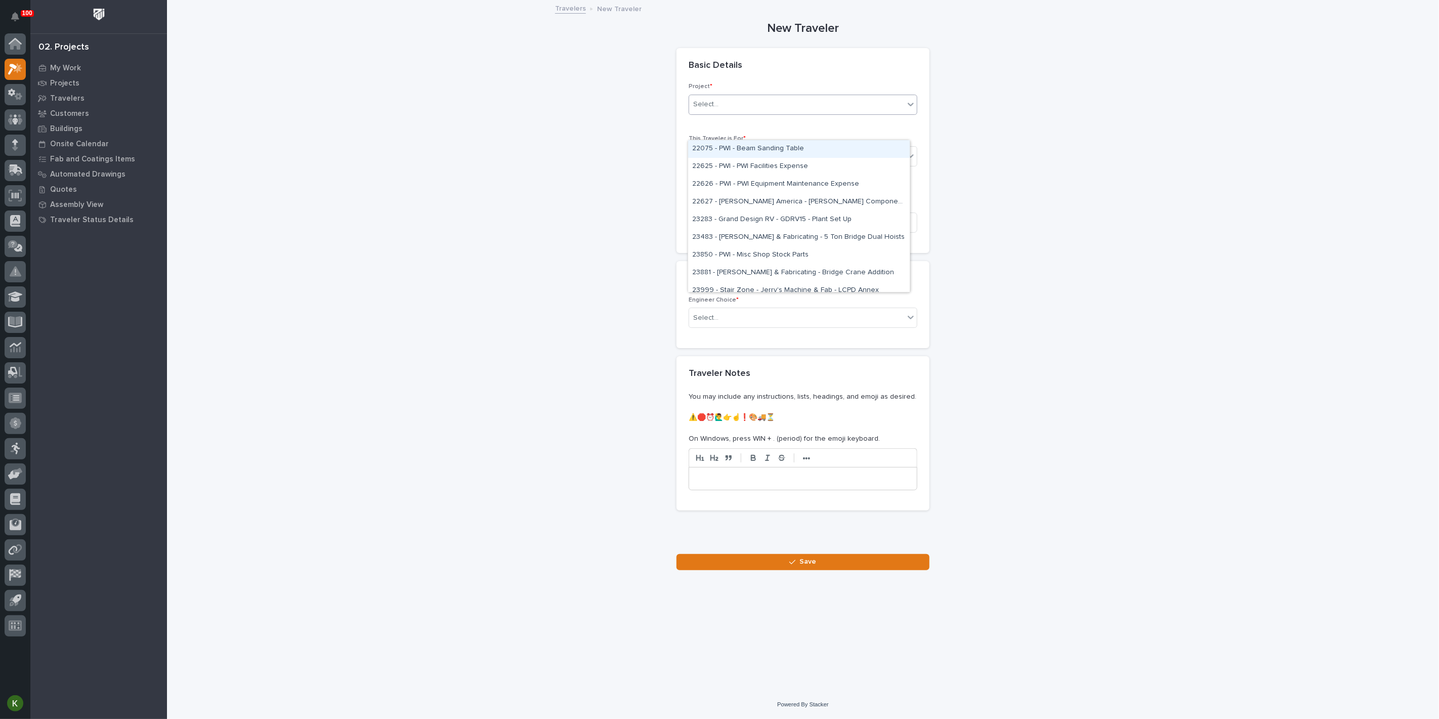
click at [768, 113] on div "Select..." at bounding box center [796, 104] width 215 height 17
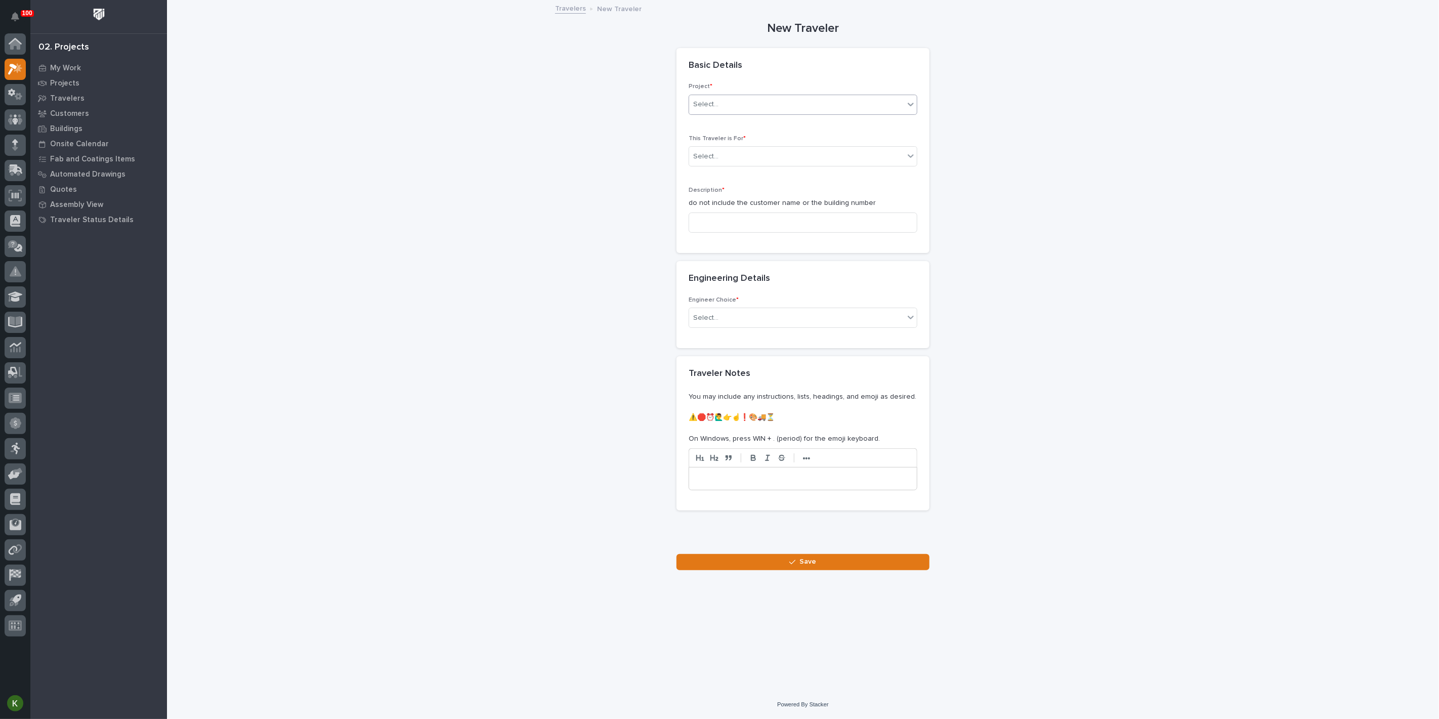
click at [768, 113] on div "Select..." at bounding box center [796, 104] width 215 height 17
